Goal: Task Accomplishment & Management: Manage account settings

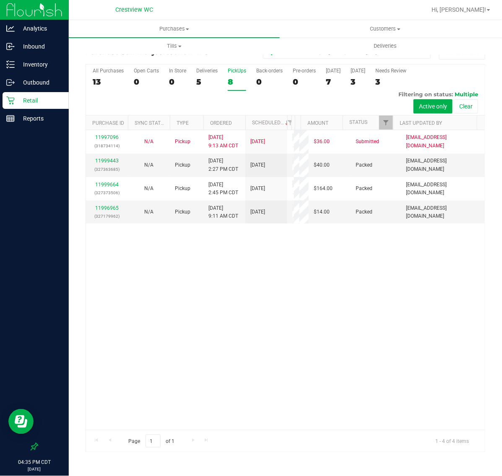
click at [233, 75] on label "PickUps 8" at bounding box center [237, 79] width 18 height 23
click at [0, 0] on input "PickUps 8" at bounding box center [0, 0] width 0 height 0
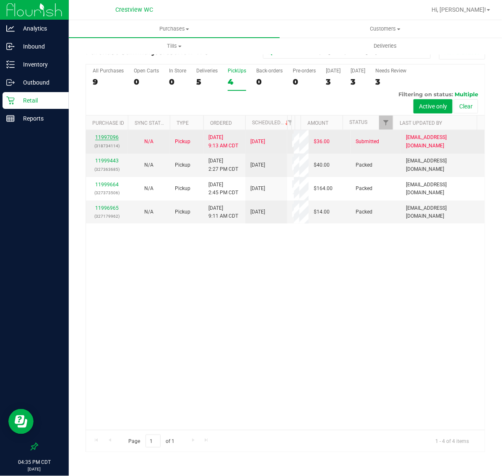
click at [106, 137] on link "11997096" at bounding box center [106, 138] width 23 height 6
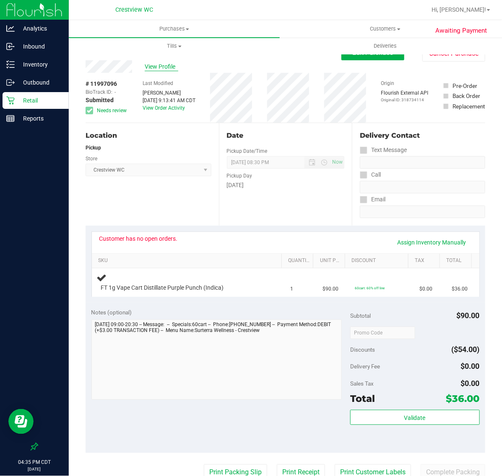
click at [152, 70] on span "View Profile" at bounding box center [162, 66] width 34 height 9
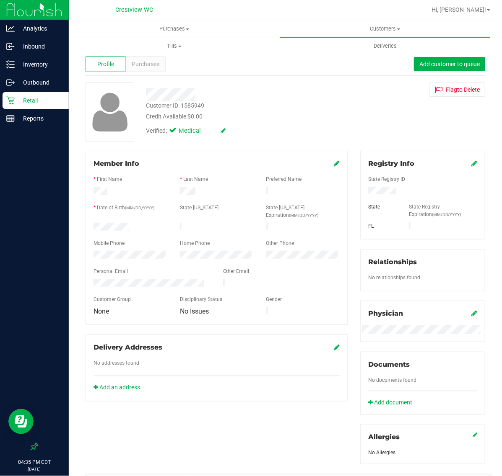
click at [196, 104] on div "Customer ID: 1585949" at bounding box center [175, 105] width 58 height 9
copy div "1585949"
click at [225, 105] on div "Customer ID: 1585949 Credit Available: $0.00" at bounding box center [243, 111] width 206 height 20
click at [145, 64] on span "Purchases" at bounding box center [146, 64] width 28 height 9
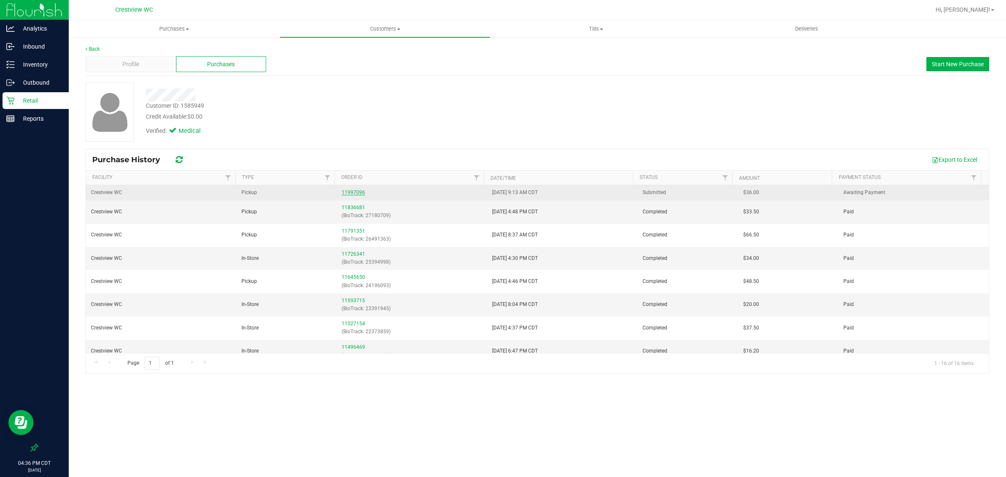
click at [359, 194] on link "11997096" at bounding box center [353, 192] width 23 height 6
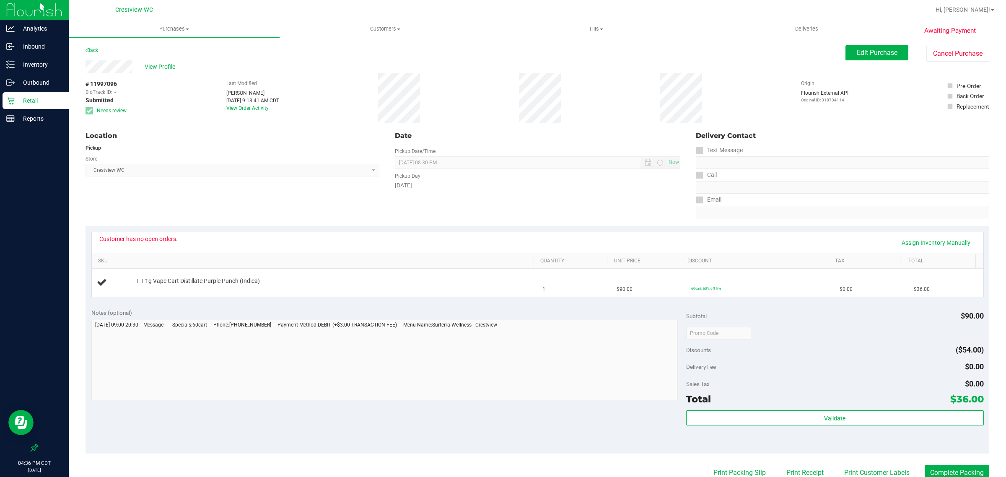
click at [501, 407] on div "Notes (optional) Subtotal $90.00 Discounts ($54.00) Delivery Fee $0.00 Sales Ta…" at bounding box center [537, 378] width 904 height 151
click at [501, 53] on button "Cancel Purchase" at bounding box center [957, 54] width 63 height 16
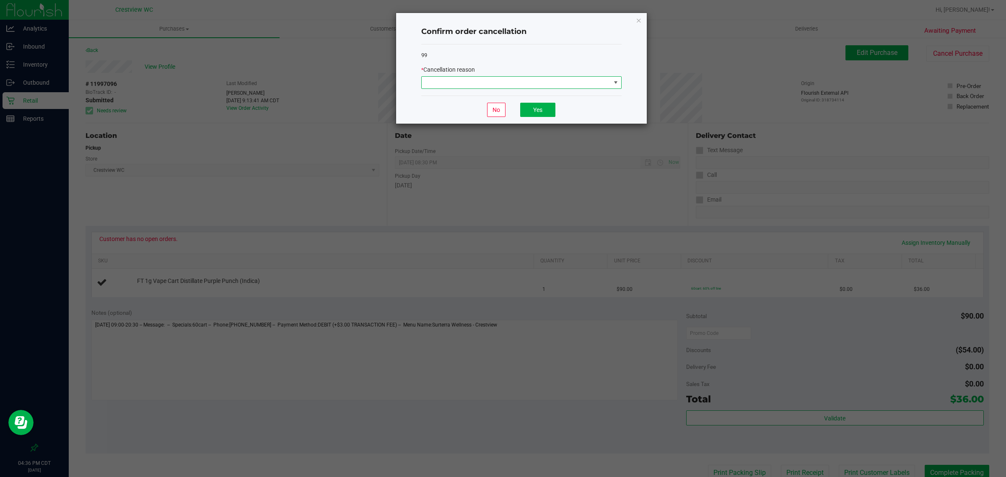
click at [501, 82] on span at bounding box center [516, 83] width 189 height 12
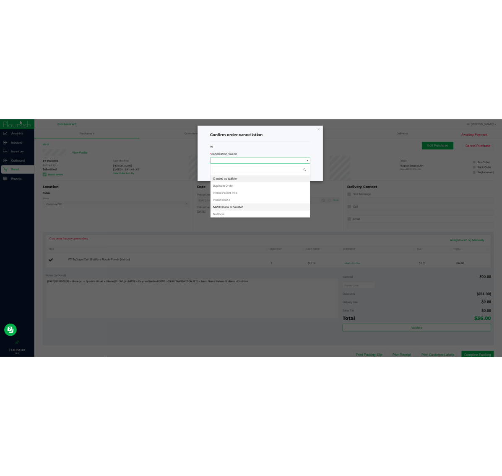
scroll to position [13, 200]
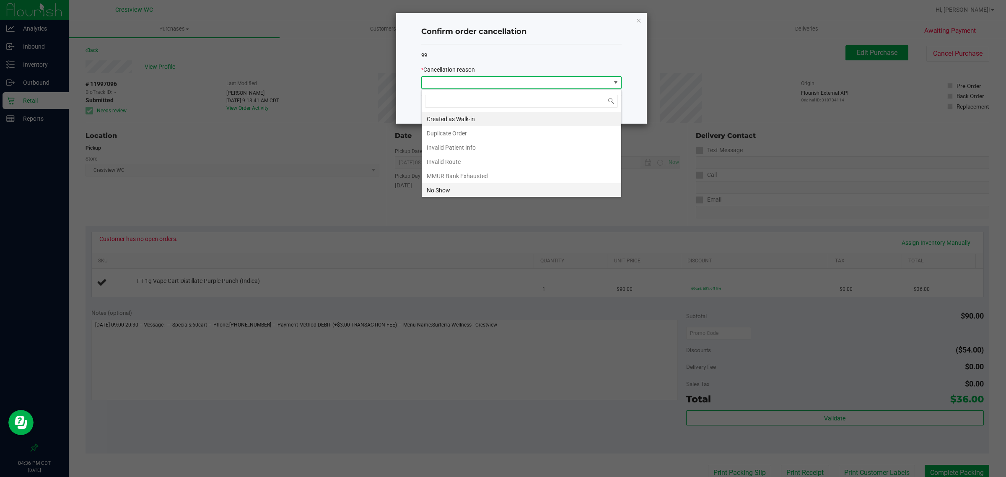
click at [462, 194] on li "No Show" at bounding box center [521, 190] width 199 height 14
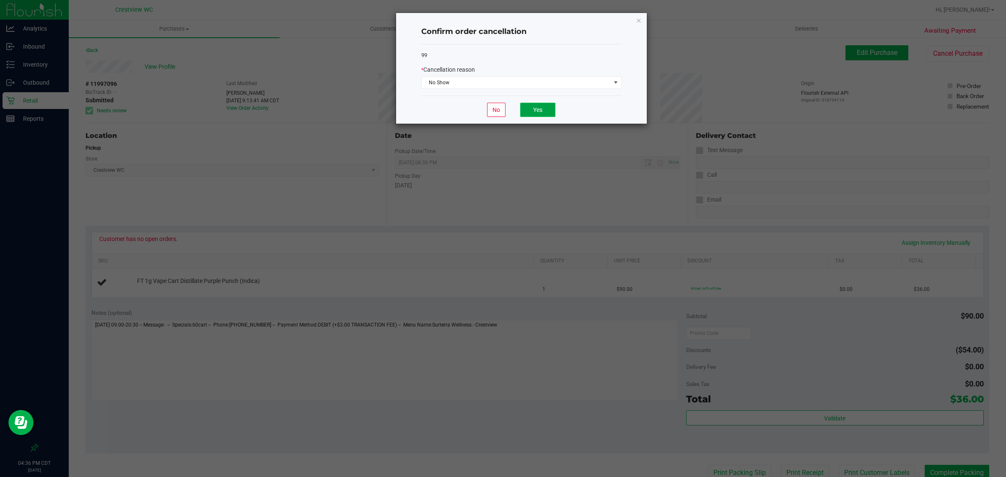
click at [501, 112] on button "Yes" at bounding box center [537, 110] width 35 height 14
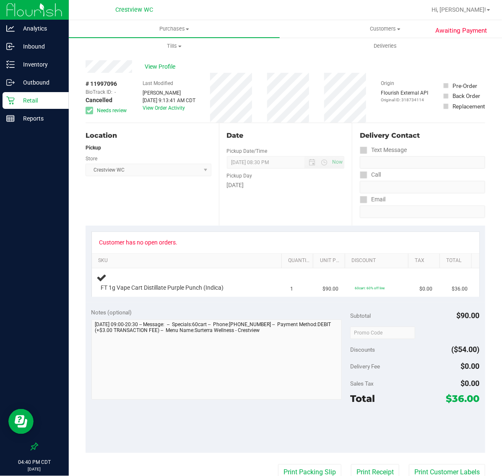
click at [304, 242] on div "Customer has no open orders." at bounding box center [285, 242] width 372 height 7
click at [246, 220] on div "Date Pickup Date/Time [DATE] Now [DATE] 08:30 PM Now Pickup Day [DATE]" at bounding box center [285, 174] width 133 height 103
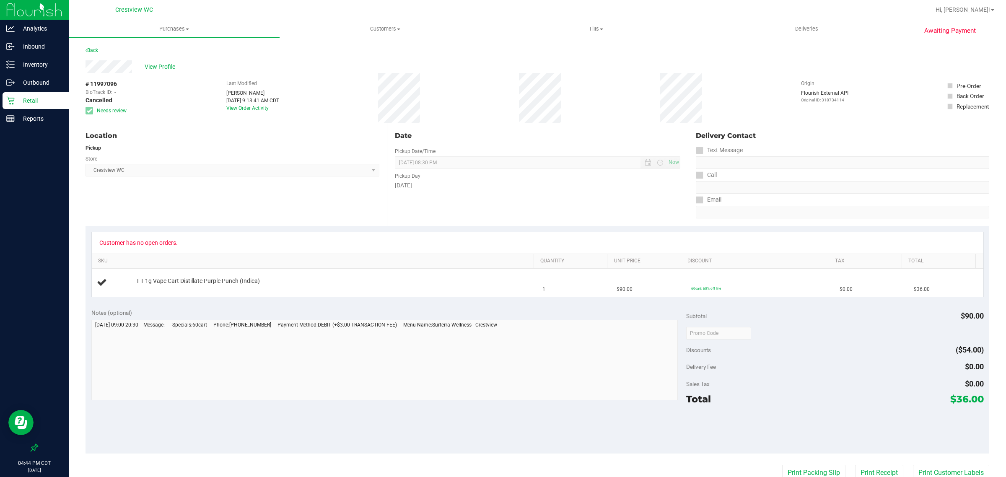
click at [26, 97] on p "Retail" at bounding box center [40, 101] width 50 height 10
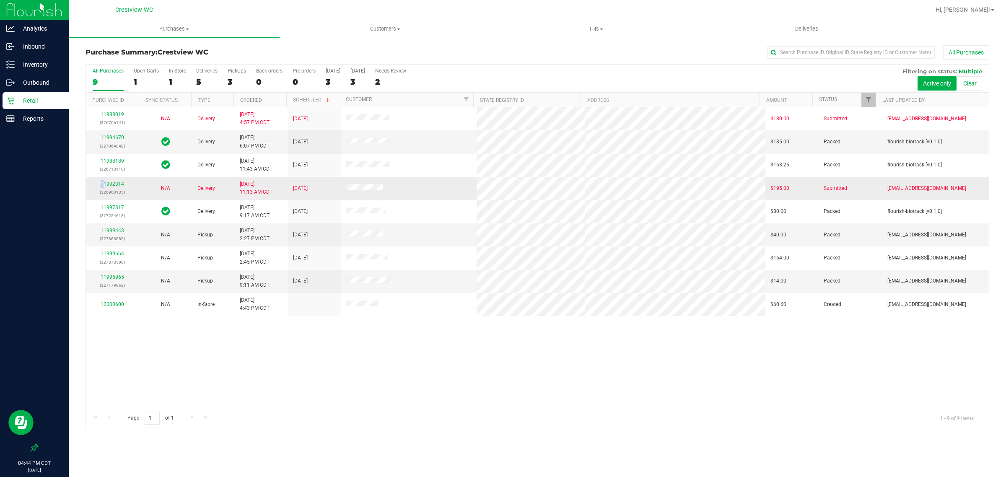
click at [103, 180] on td "11992314 (326960135)" at bounding box center [112, 188] width 53 height 23
click at [111, 183] on link "11992314" at bounding box center [112, 184] width 23 height 6
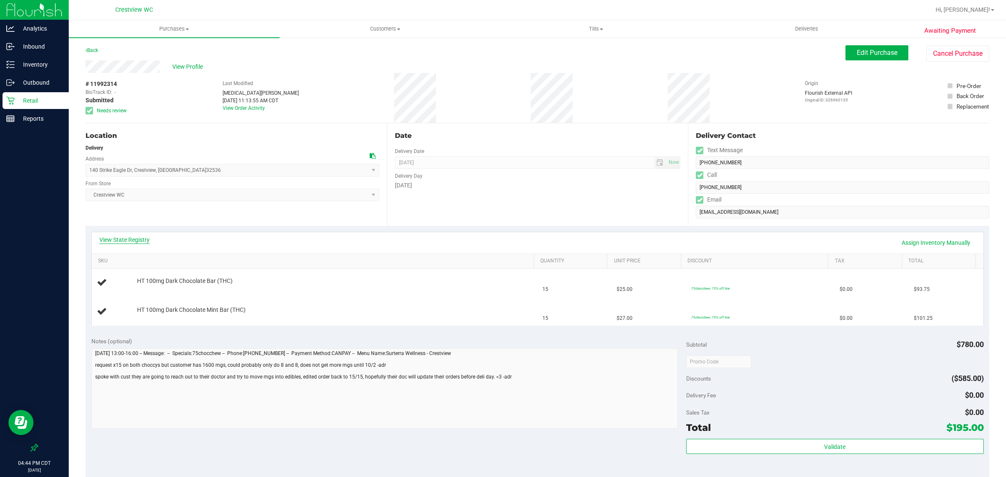
click at [137, 242] on link "View State Registry" at bounding box center [124, 240] width 50 height 8
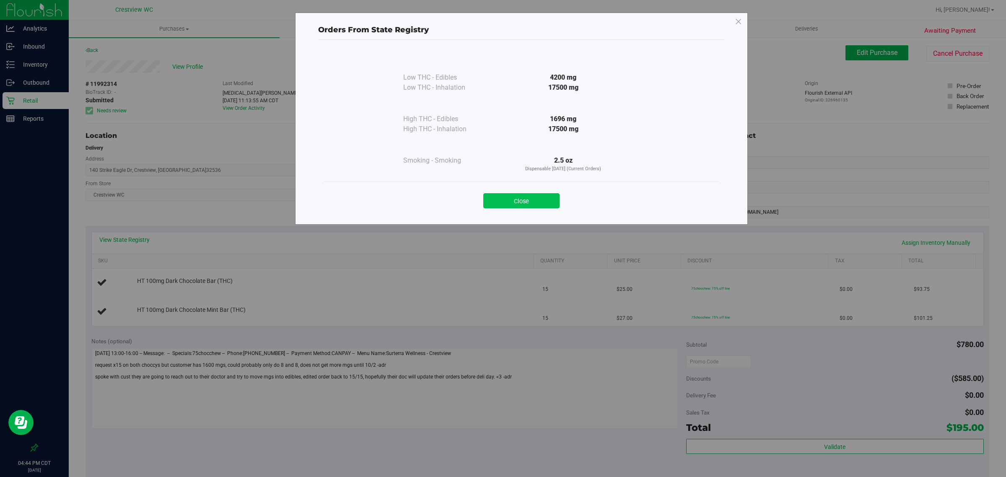
click at [501, 199] on button "Close" at bounding box center [521, 200] width 76 height 15
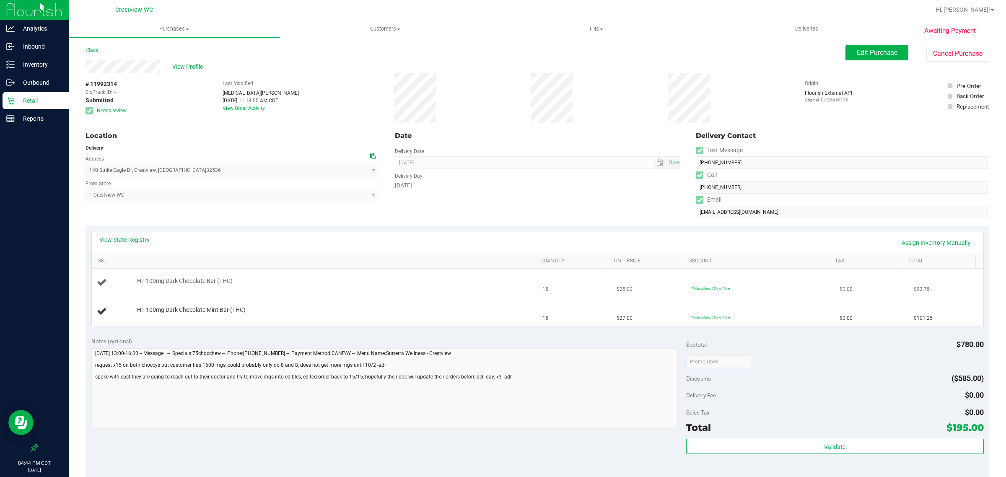
click at [273, 283] on div "HT 100mg Dark Chocolate Bar (THC)" at bounding box center [331, 281] width 396 height 8
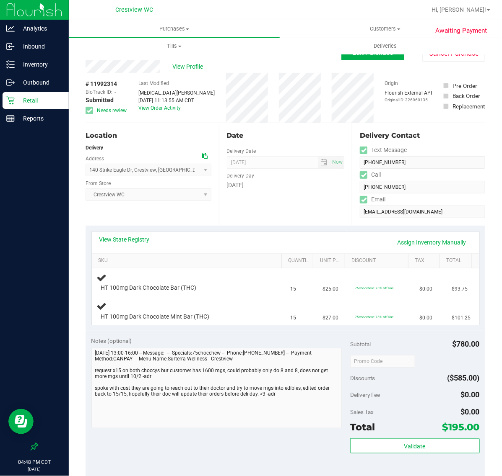
click at [48, 104] on p "Retail" at bounding box center [40, 101] width 50 height 10
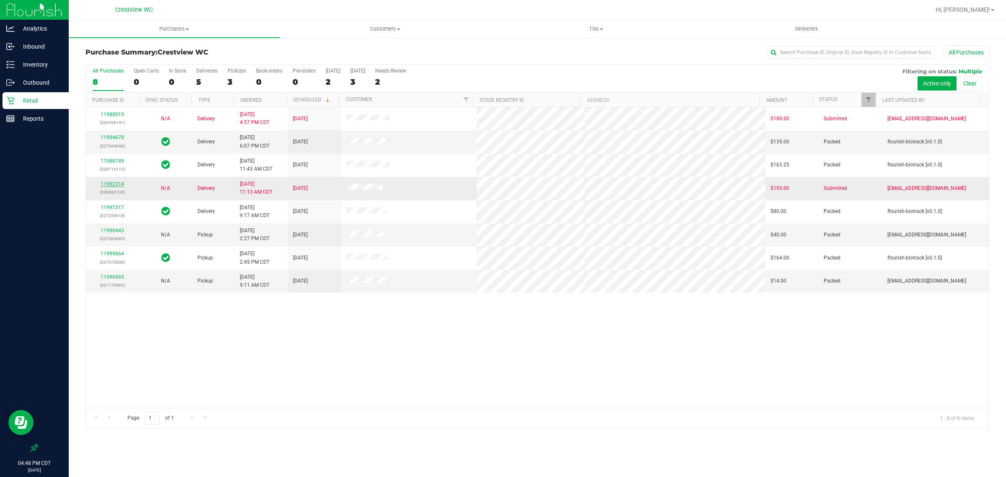
click at [115, 184] on link "11992314" at bounding box center [112, 184] width 23 height 6
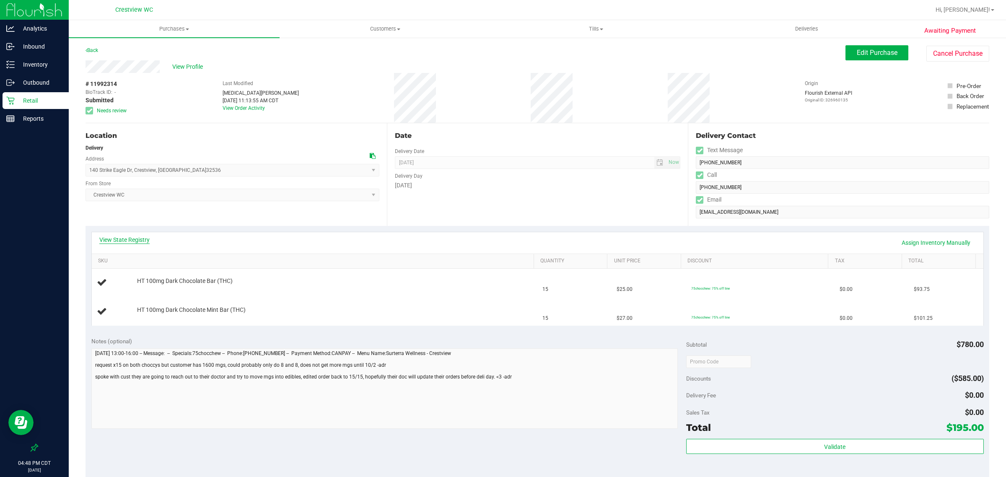
click at [138, 239] on link "View State Registry" at bounding box center [124, 240] width 50 height 8
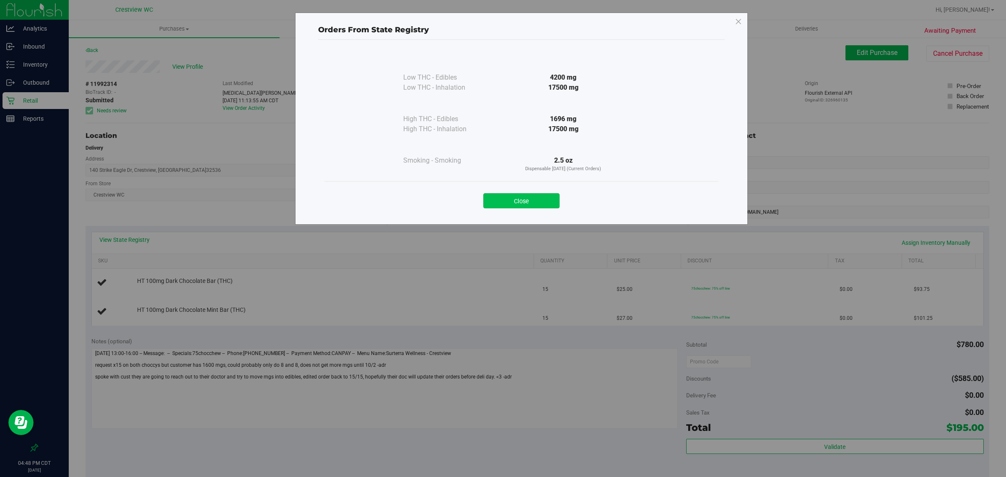
click at [501, 202] on button "Close" at bounding box center [521, 200] width 76 height 15
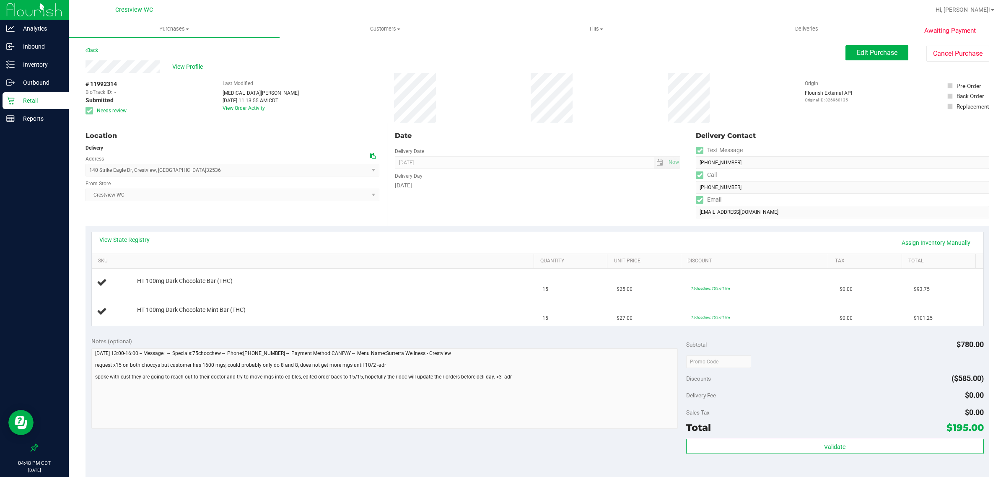
click at [31, 100] on p "Retail" at bounding box center [40, 101] width 50 height 10
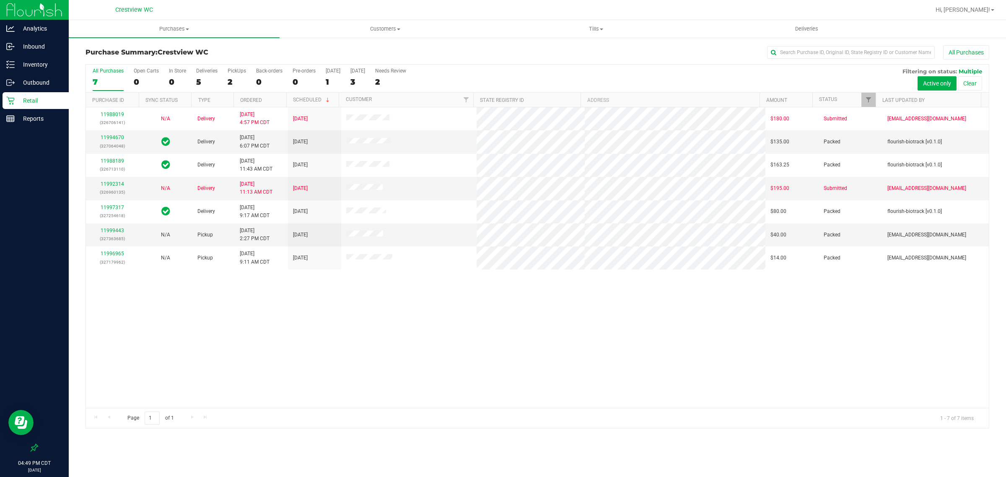
click at [228, 78] on div "2" at bounding box center [237, 82] width 18 height 10
click at [0, 0] on input "PickUps 2" at bounding box center [0, 0] width 0 height 0
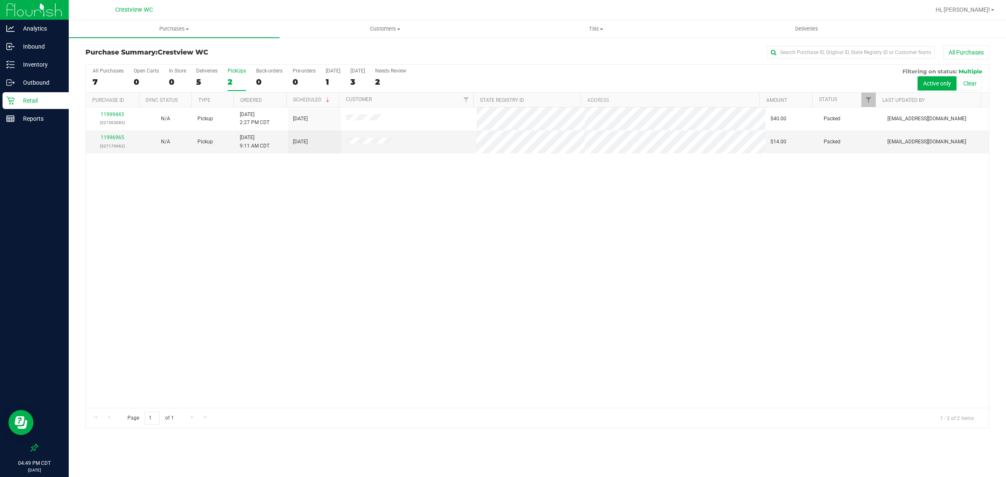
click at [250, 233] on div "11999443 (327363685) N/A Pickup [DATE] 2:27 PM CDT 9/24/2025 $40.00 Packed [EMA…" at bounding box center [537, 257] width 903 height 300
click at [37, 103] on p "Retail" at bounding box center [40, 101] width 50 height 10
click at [207, 75] on label "Deliveries 5" at bounding box center [206, 79] width 21 height 23
click at [0, 0] on input "Deliveries 5" at bounding box center [0, 0] width 0 height 0
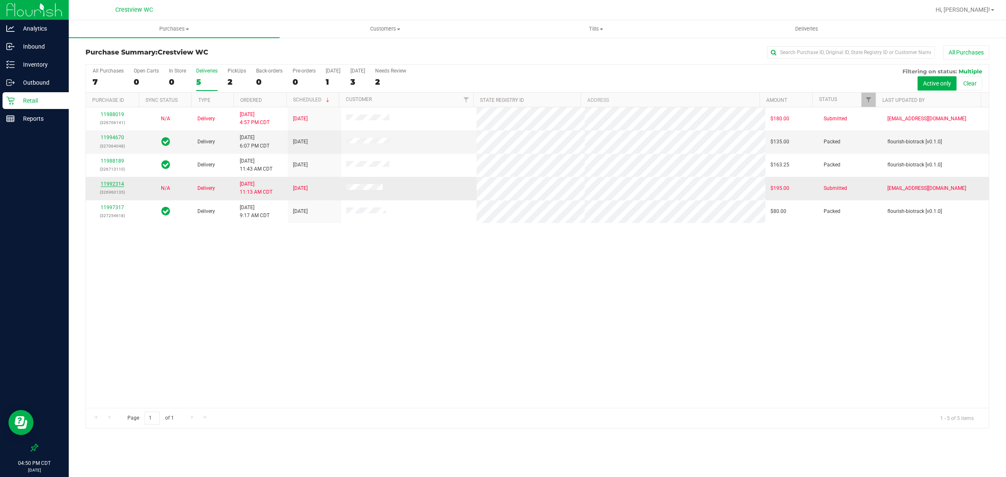
click at [114, 186] on link "11992314" at bounding box center [112, 184] width 23 height 6
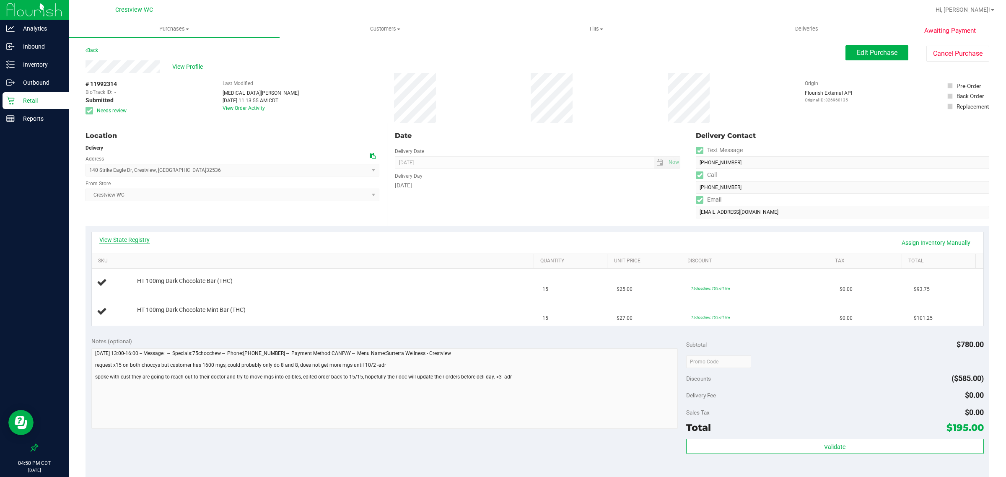
click at [112, 236] on link "View State Registry" at bounding box center [124, 240] width 50 height 8
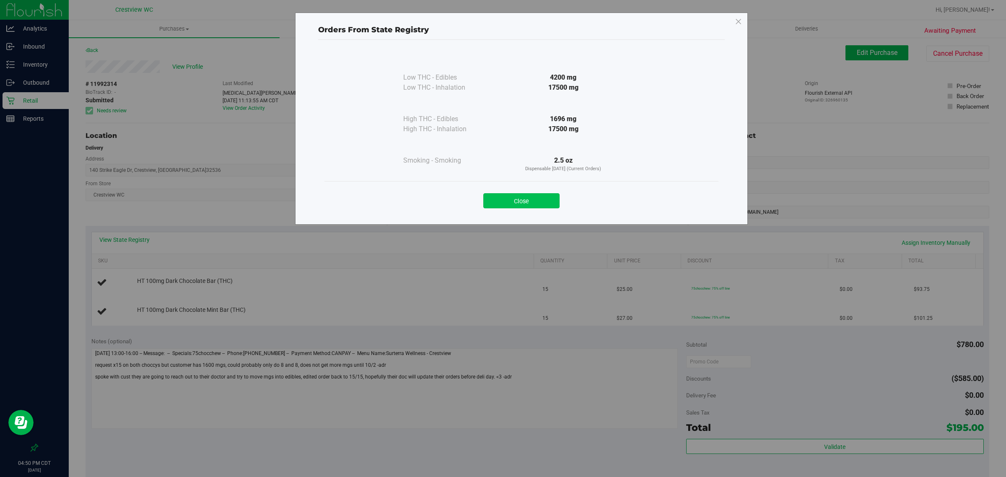
click at [501, 205] on button "Close" at bounding box center [521, 200] width 76 height 15
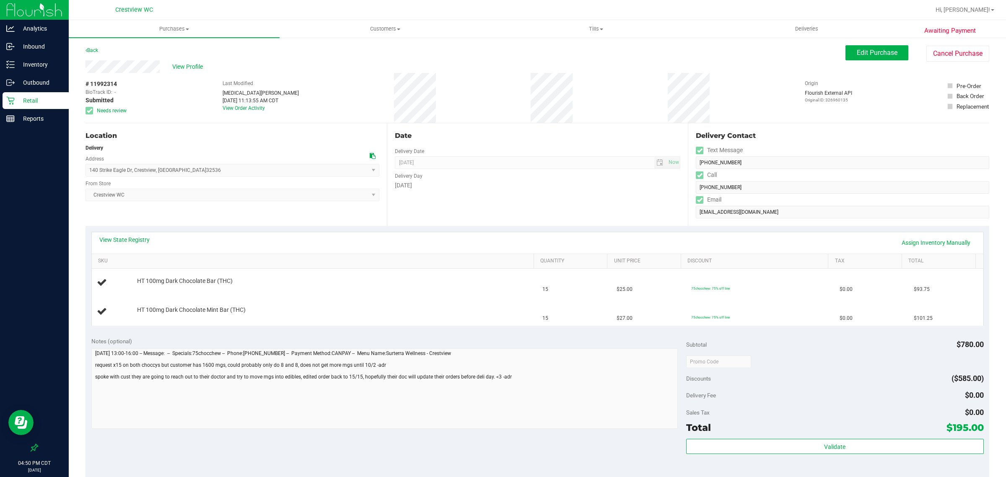
click at [32, 107] on div "Retail" at bounding box center [36, 100] width 66 height 17
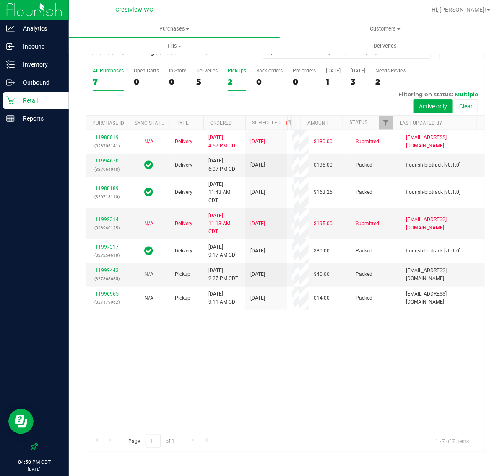
click at [230, 85] on div "2" at bounding box center [237, 82] width 18 height 10
click at [0, 0] on input "PickUps 2" at bounding box center [0, 0] width 0 height 0
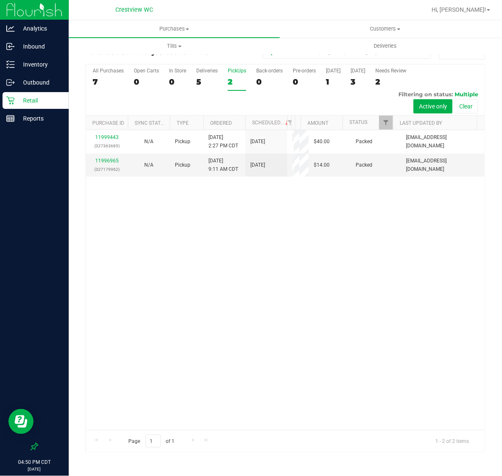
click at [168, 249] on div "11999443 (327363685) N/A Pickup [DATE] 2:27 PM CDT 9/24/2025 $40.00 Packed [EMA…" at bounding box center [285, 280] width 399 height 300
drag, startPoint x: 324, startPoint y: 262, endPoint x: 220, endPoint y: 200, distance: 120.3
click at [320, 261] on div "11999443 (327363685) N/A Pickup [DATE] 2:27 PM CDT 9/24/2025 $40.00 Packed [EMA…" at bounding box center [285, 280] width 399 height 300
click at [231, 80] on div "2" at bounding box center [237, 82] width 18 height 10
click at [0, 0] on input "PickUps 2" at bounding box center [0, 0] width 0 height 0
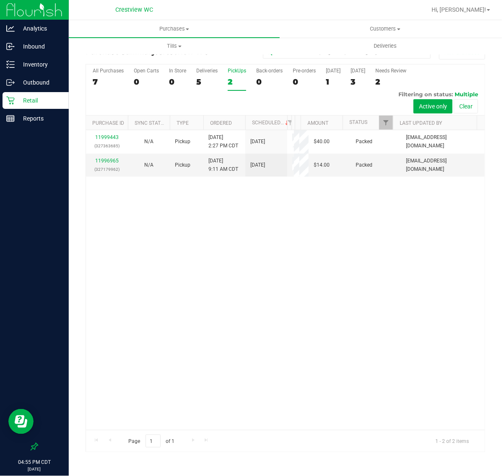
click at [47, 100] on p "Retail" at bounding box center [40, 101] width 50 height 10
click at [22, 103] on p "Retail" at bounding box center [40, 101] width 50 height 10
click at [22, 104] on p "Retail" at bounding box center [40, 101] width 50 height 10
click at [233, 297] on div "11999443 (327363685) N/A Pickup [DATE] 2:27 PM CDT 9/24/2025 $40.00 Packed [EMA…" at bounding box center [285, 280] width 399 height 300
click at [46, 120] on p "Reports" at bounding box center [40, 119] width 50 height 10
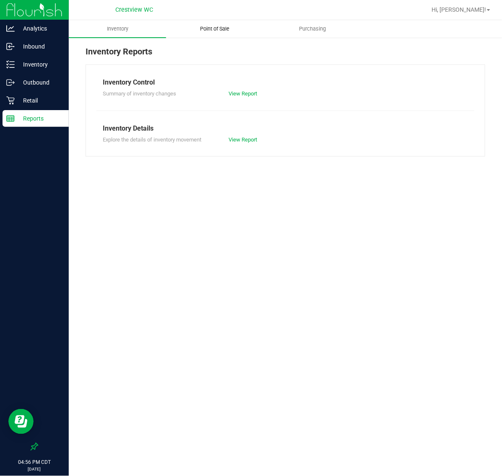
click at [218, 32] on span "Point of Sale" at bounding box center [215, 29] width 52 height 8
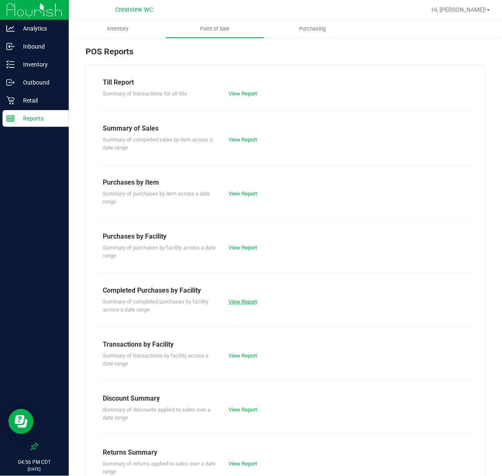
click at [237, 302] on link "View Report" at bounding box center [242, 302] width 28 height 6
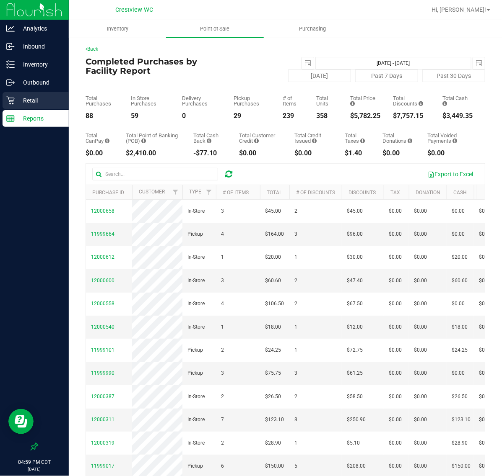
click at [32, 97] on p "Retail" at bounding box center [40, 101] width 50 height 10
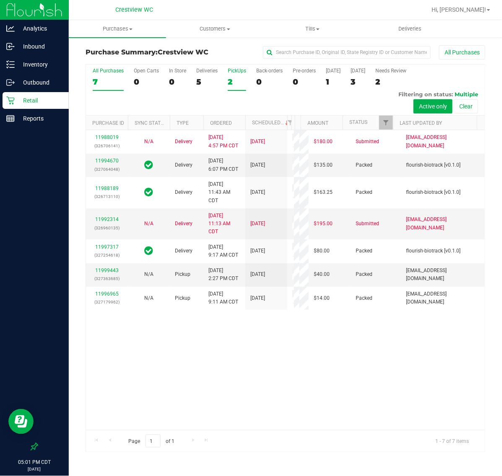
click at [233, 84] on div "2" at bounding box center [237, 82] width 18 height 10
click at [0, 0] on input "PickUps 2" at bounding box center [0, 0] width 0 height 0
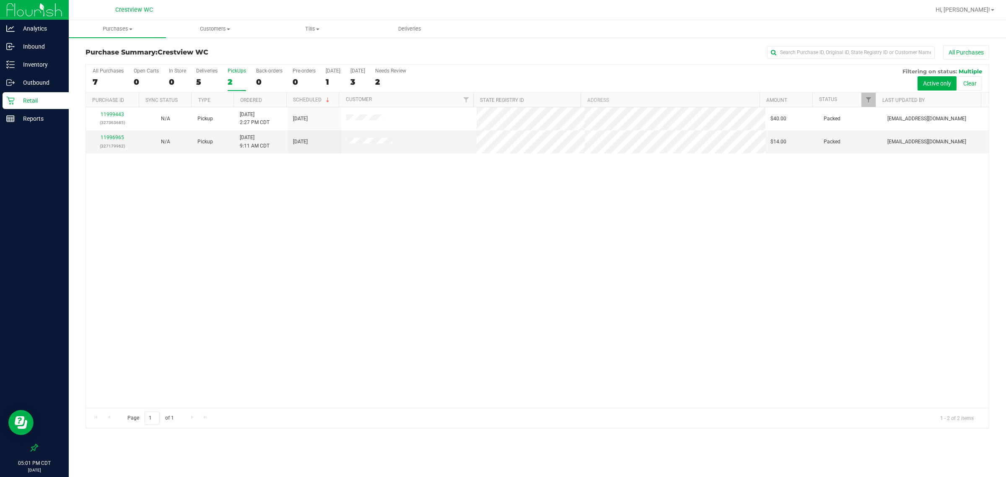
click at [402, 246] on div "11999443 (327363685) N/A Pickup [DATE] 2:27 PM CDT 9/24/2025 $40.00 Packed [EMA…" at bounding box center [537, 257] width 903 height 300
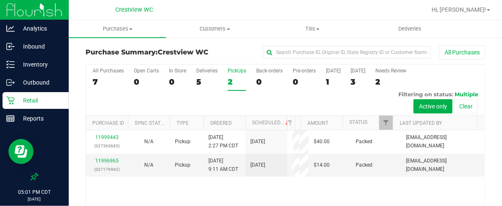
click at [290, 206] on html "Analytics Inbound Inventory Outbound Retail Reports 05:01 PM CDT [DATE] 09/24 C…" at bounding box center [251, 103] width 502 height 206
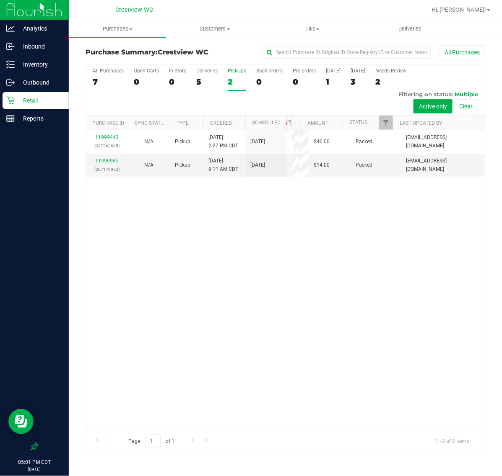
click at [385, 282] on div "11999443 (327363685) N/A Pickup [DATE] 2:27 PM CDT 9/24/2025 $40.00 Packed [EMA…" at bounding box center [285, 280] width 399 height 300
click at [22, 104] on p "Retail" at bounding box center [40, 101] width 50 height 10
click at [210, 257] on div "11999443 (327363685) N/A Pickup [DATE] 2:27 PM CDT 9/24/2025 $40.00 Packed [EMA…" at bounding box center [285, 280] width 399 height 300
click at [367, 246] on div "11999443 (327363685) N/A Pickup [DATE] 2:27 PM CDT 9/24/2025 $40.00 Packed [EMA…" at bounding box center [285, 280] width 399 height 300
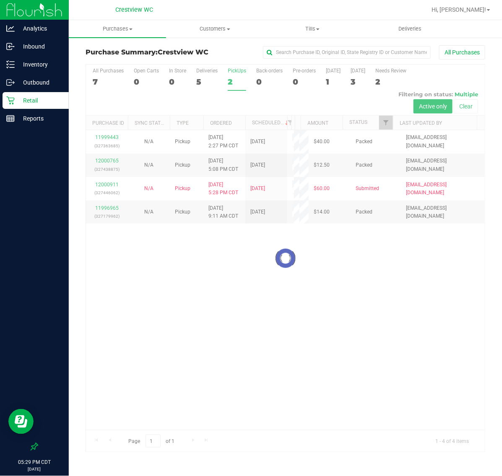
click at [139, 5] on div "Crestview WC" at bounding box center [134, 10] width 38 height 10
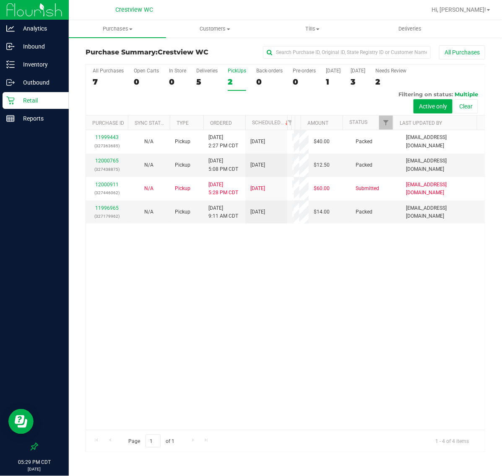
drag, startPoint x: 480, startPoint y: 6, endPoint x: 479, endPoint y: 15, distance: 8.4
click at [480, 6] on span "Hi, [PERSON_NAME]!" at bounding box center [458, 9] width 54 height 7
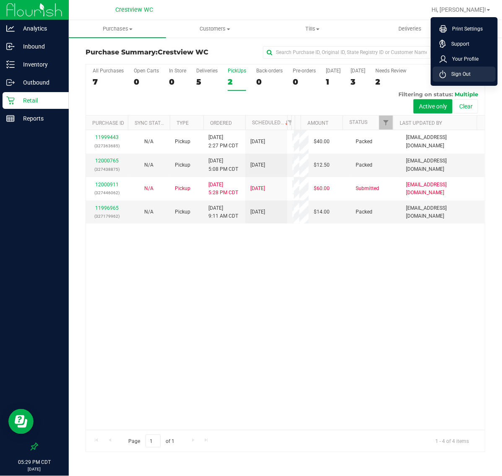
click at [463, 75] on span "Sign Out" at bounding box center [458, 74] width 24 height 8
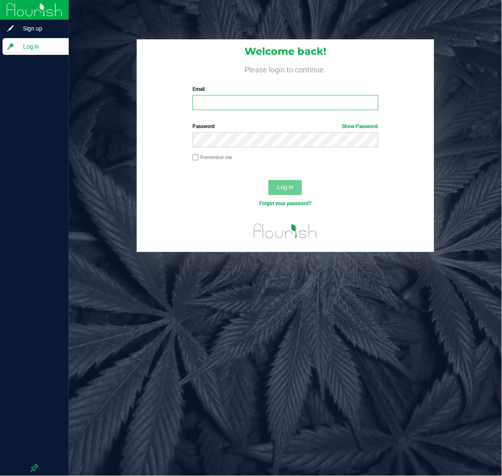
click at [225, 101] on input "Email" at bounding box center [284, 102] width 185 height 15
type input "[EMAIL_ADDRESS][DOMAIN_NAME]"
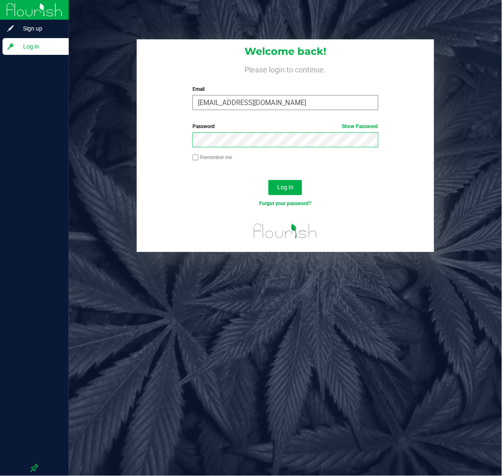
click at [268, 180] on button "Log In" at bounding box center [285, 187] width 34 height 15
